Goal: Check status: Check status

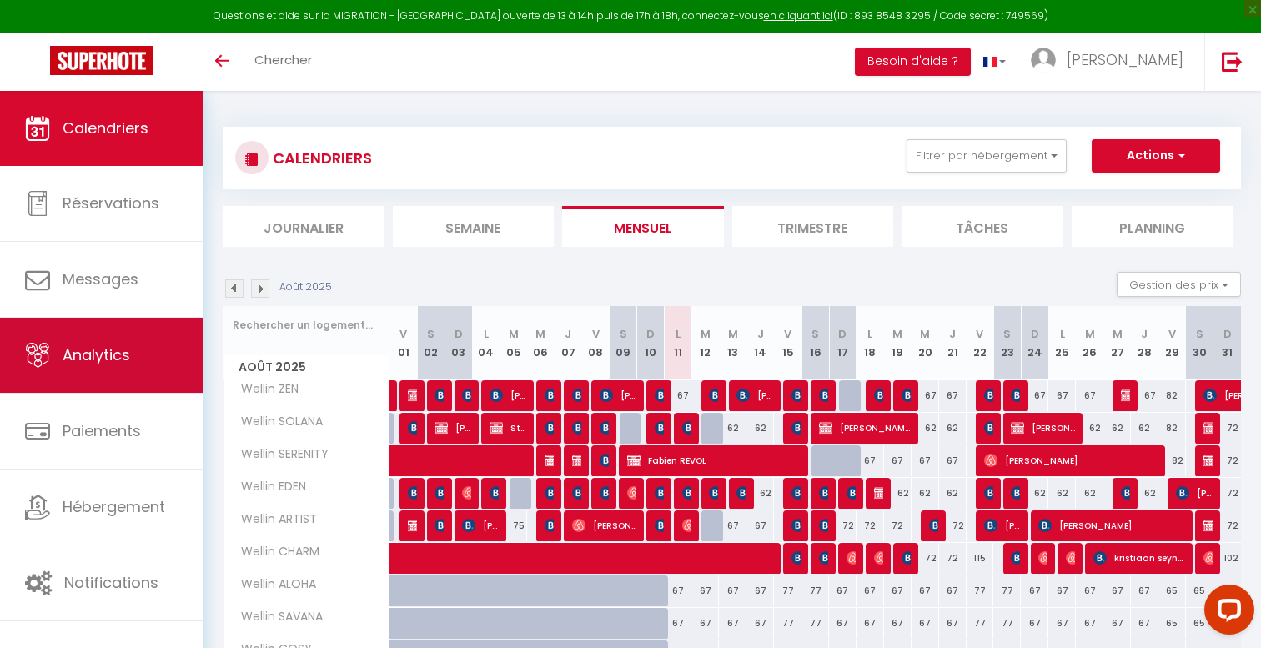
click at [137, 351] on link "Analytics" at bounding box center [101, 355] width 203 height 75
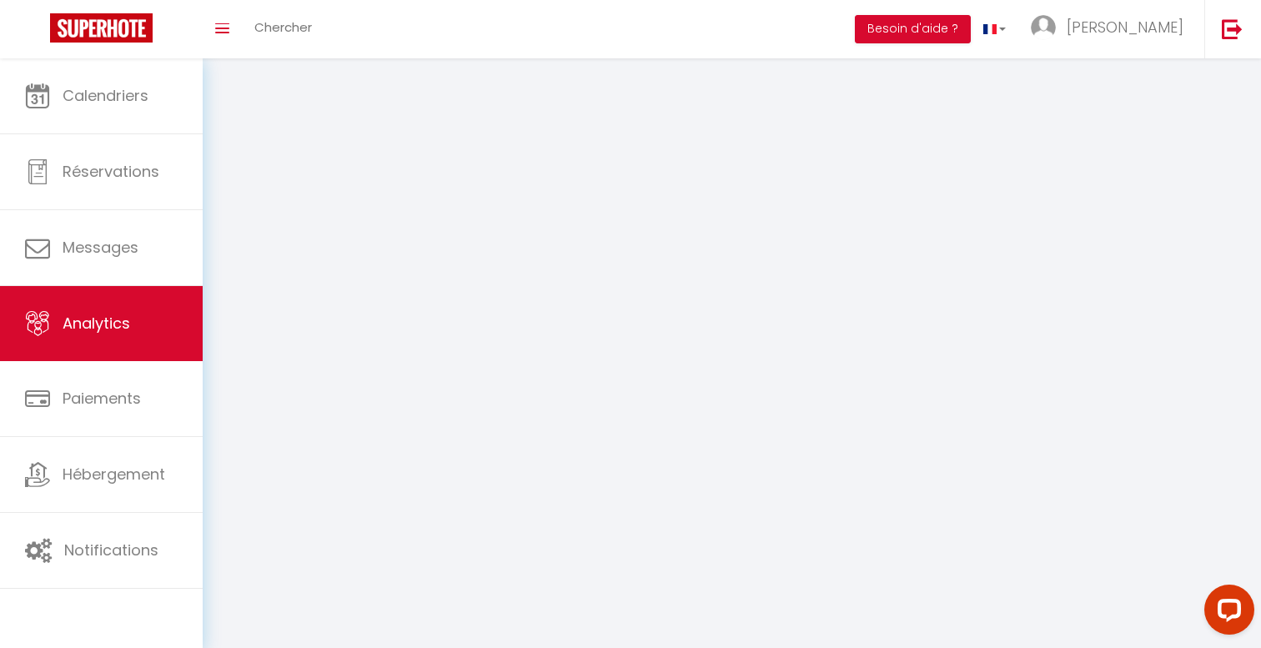
select select "2025"
select select "8"
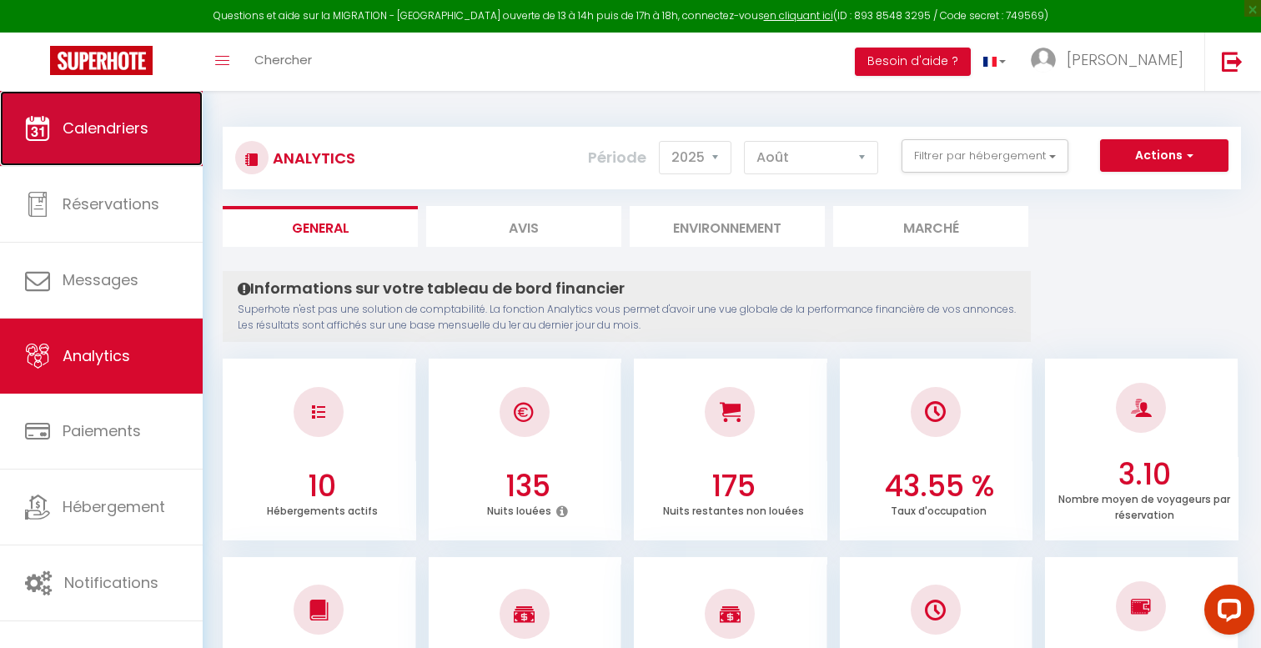
click at [168, 118] on link "Calendriers" at bounding box center [101, 128] width 203 height 75
